Goal: Information Seeking & Learning: Learn about a topic

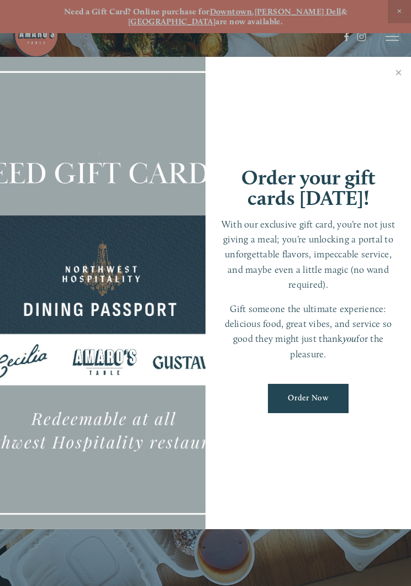
click at [404, 72] on link "Close" at bounding box center [399, 74] width 22 height 31
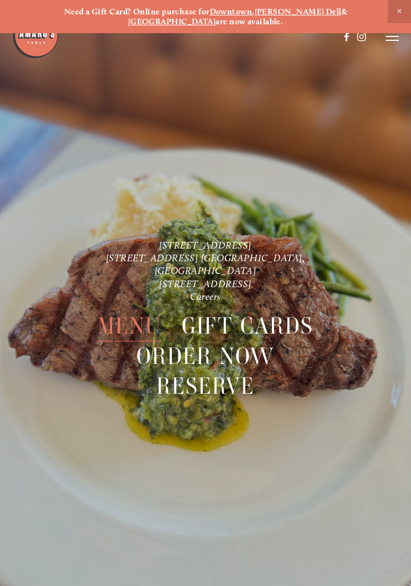
click at [129, 313] on span "Menu" at bounding box center [129, 326] width 63 height 30
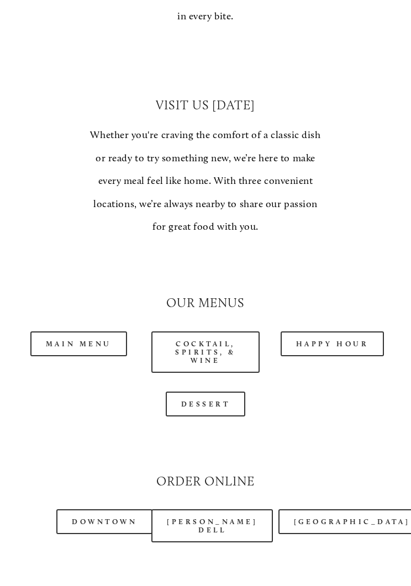
scroll to position [825, 0]
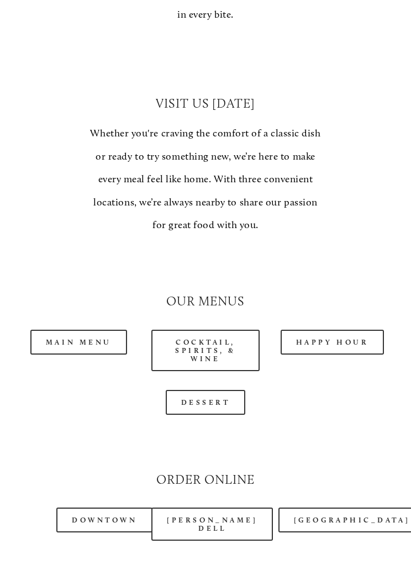
click at [92, 330] on link "Main Menu" at bounding box center [78, 342] width 97 height 25
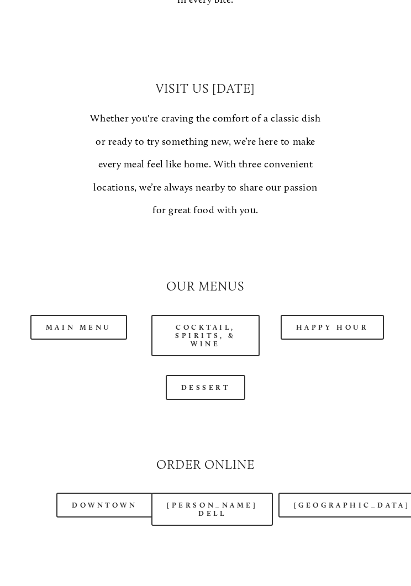
click at [220, 315] on link "Cocktail, Spirits, & Wine" at bounding box center [205, 335] width 108 height 41
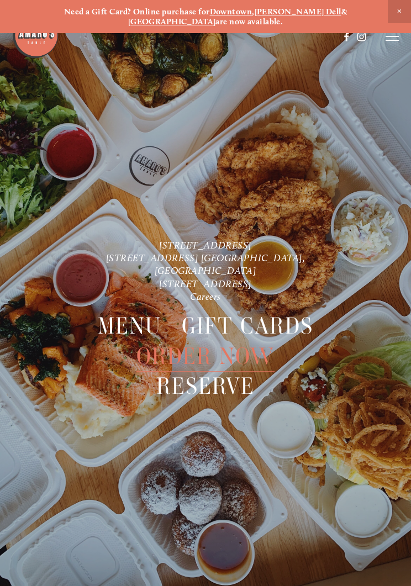
click at [130, 316] on span "Menu" at bounding box center [129, 326] width 63 height 30
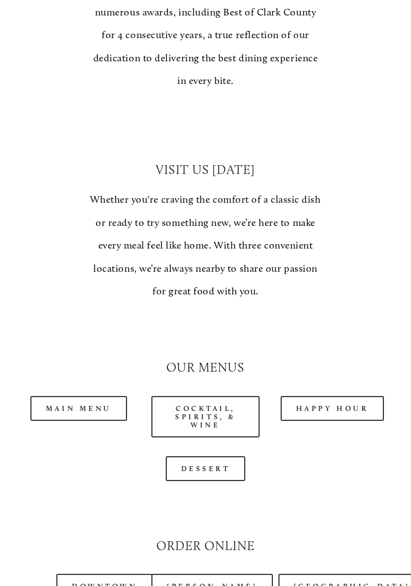
scroll to position [760, 0]
click at [330, 395] on link "Happy Hour" at bounding box center [332, 407] width 104 height 25
